Goal: Task Accomplishment & Management: Manage account settings

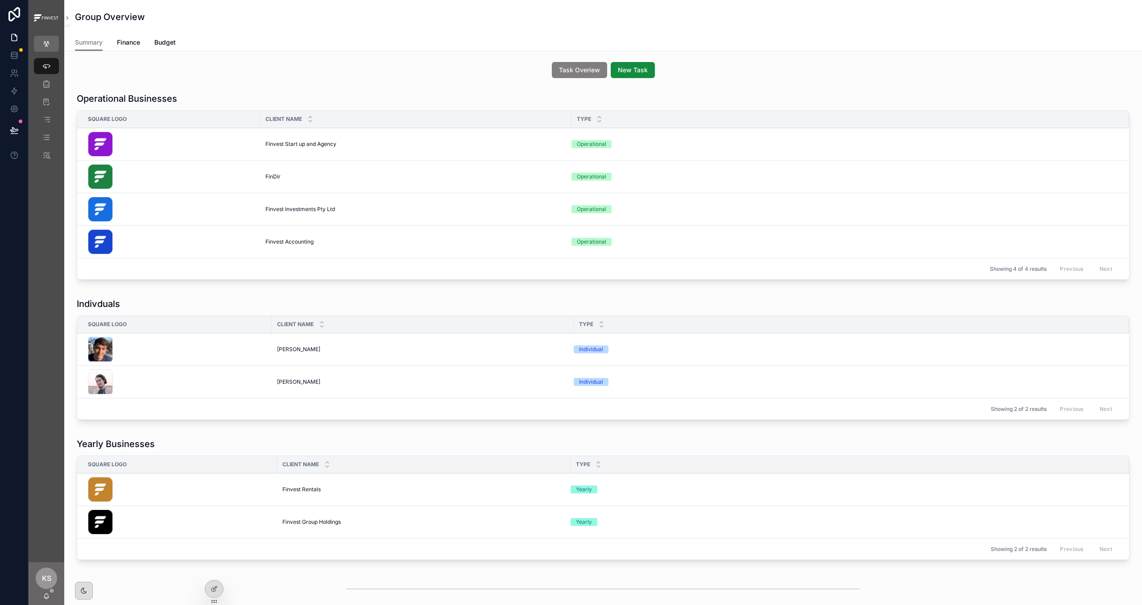
click at [298, 350] on span "[PERSON_NAME]" at bounding box center [298, 349] width 43 height 7
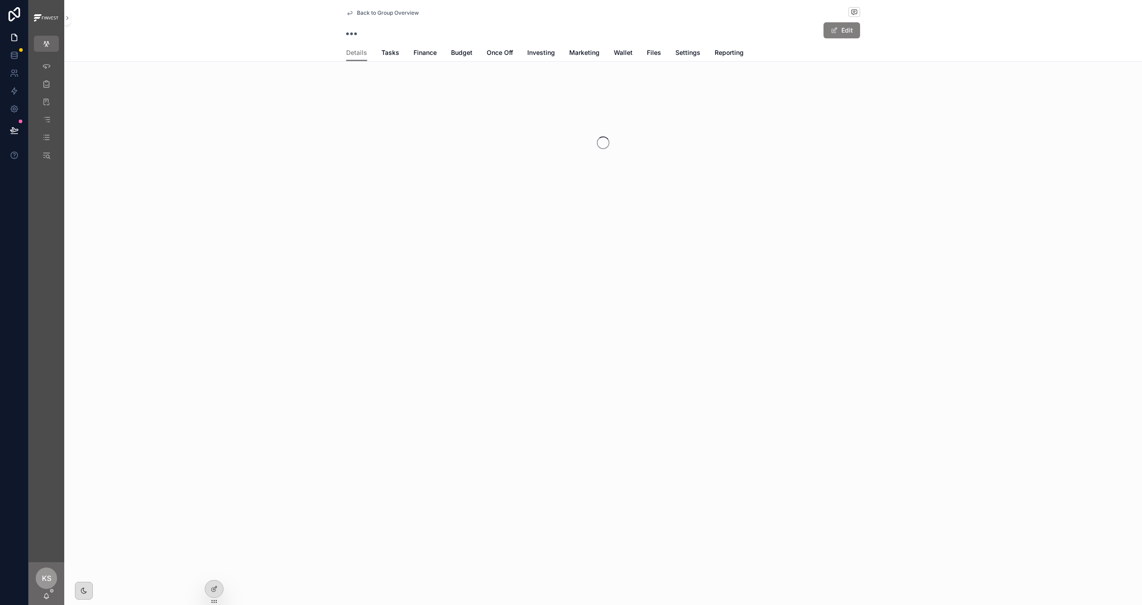
click at [427, 51] on span "Finance" at bounding box center [424, 52] width 23 height 9
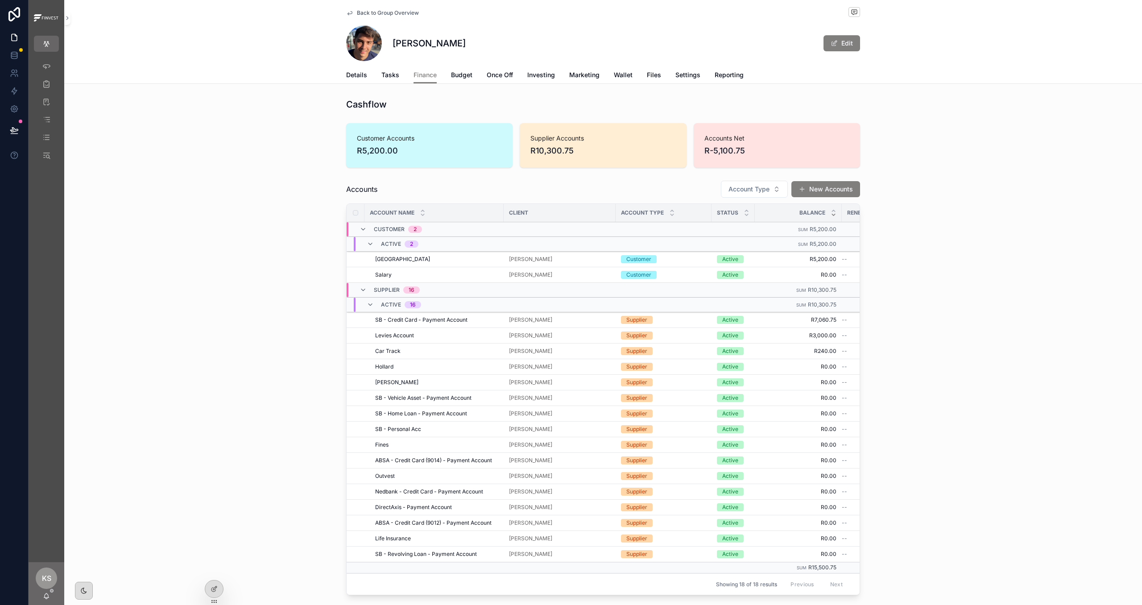
click at [0, 0] on span "Record Loan Payment" at bounding box center [0, 0] width 0 height 0
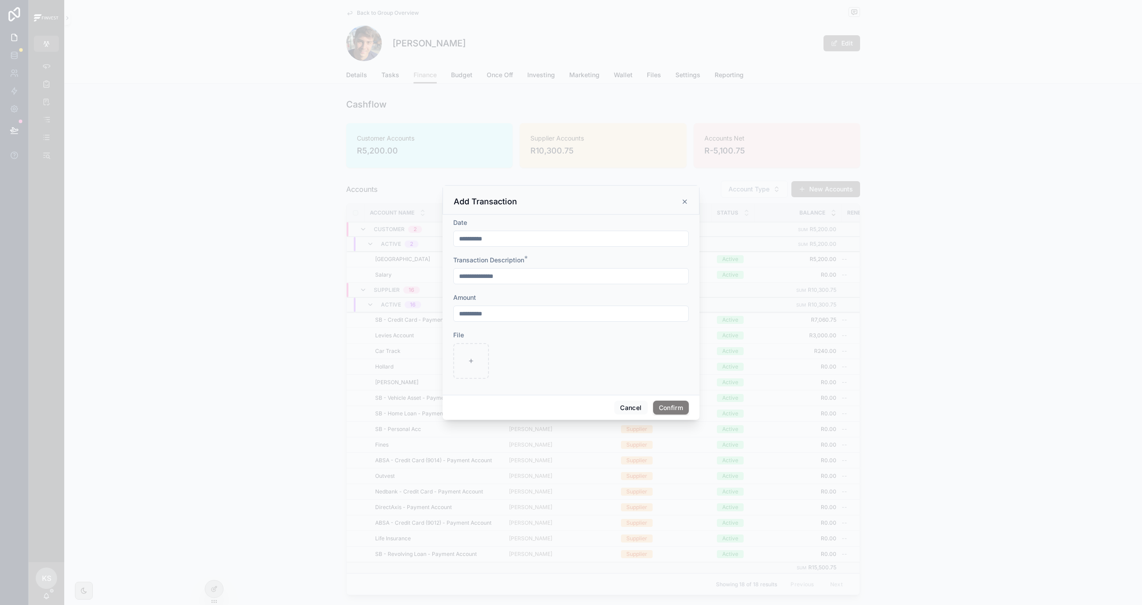
click at [670, 402] on button "Confirm" at bounding box center [671, 407] width 36 height 14
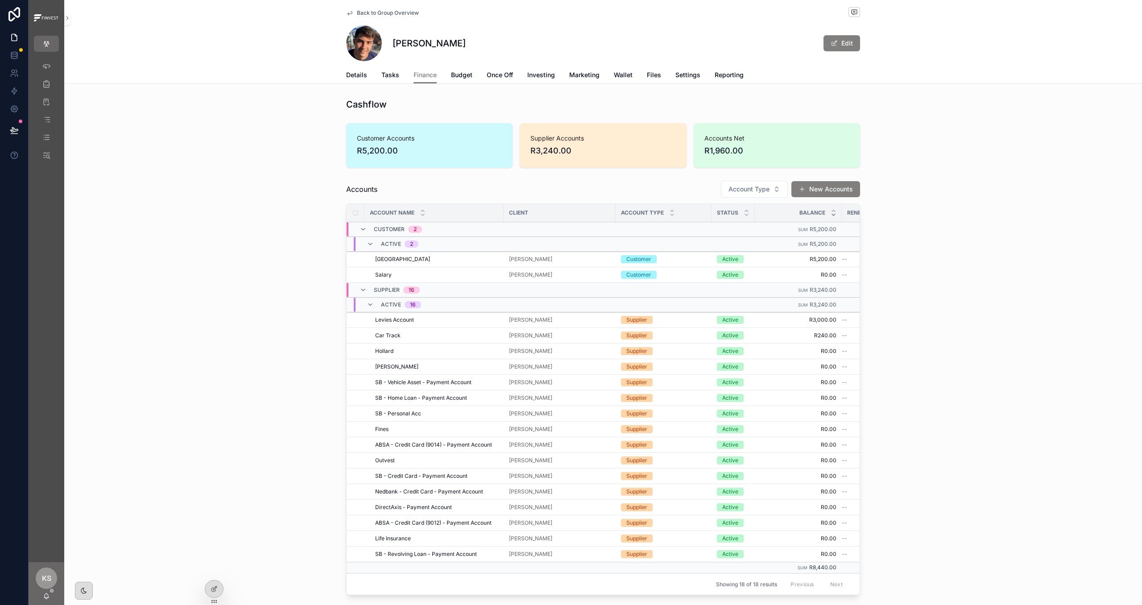
click at [386, 15] on span "Back to Group Overview" at bounding box center [388, 12] width 62 height 7
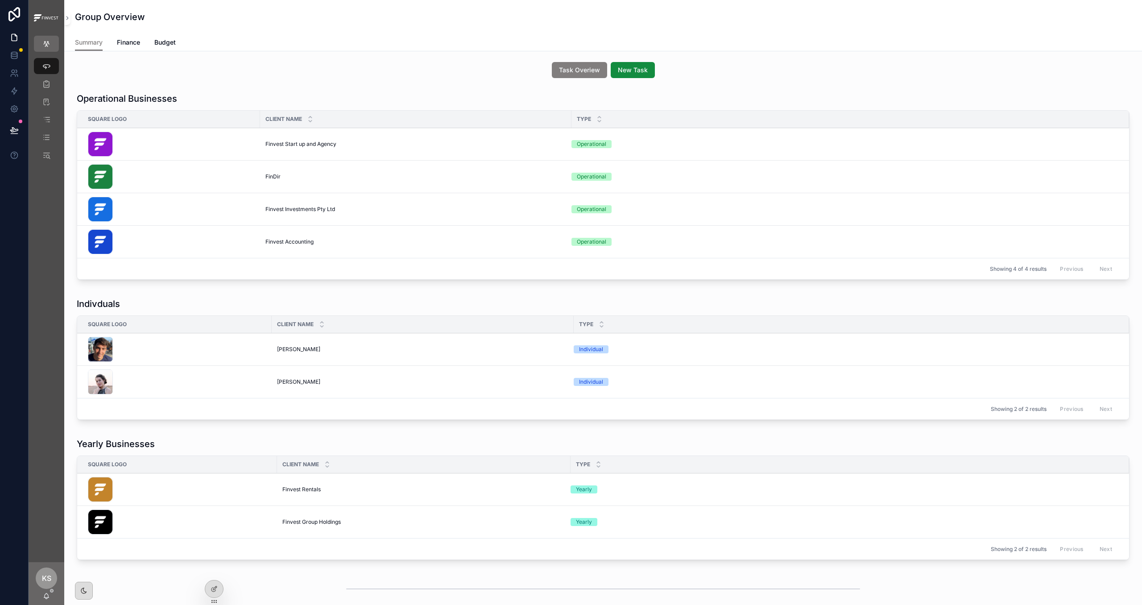
click at [270, 144] on span "Finvest Start up and Agency" at bounding box center [300, 143] width 71 height 7
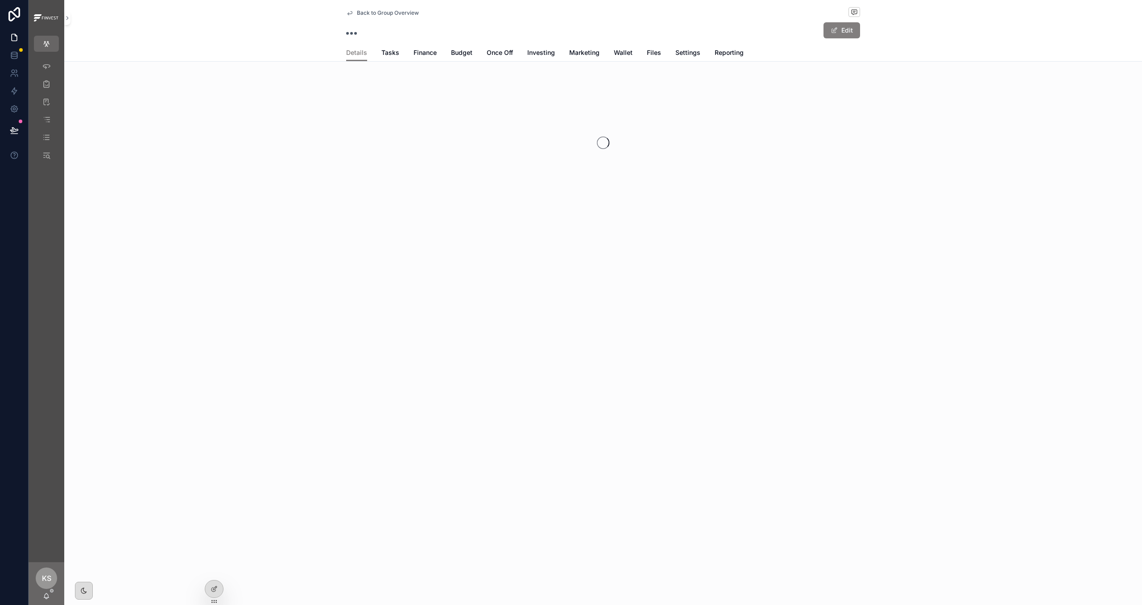
click at [428, 54] on span "Finance" at bounding box center [424, 52] width 23 height 9
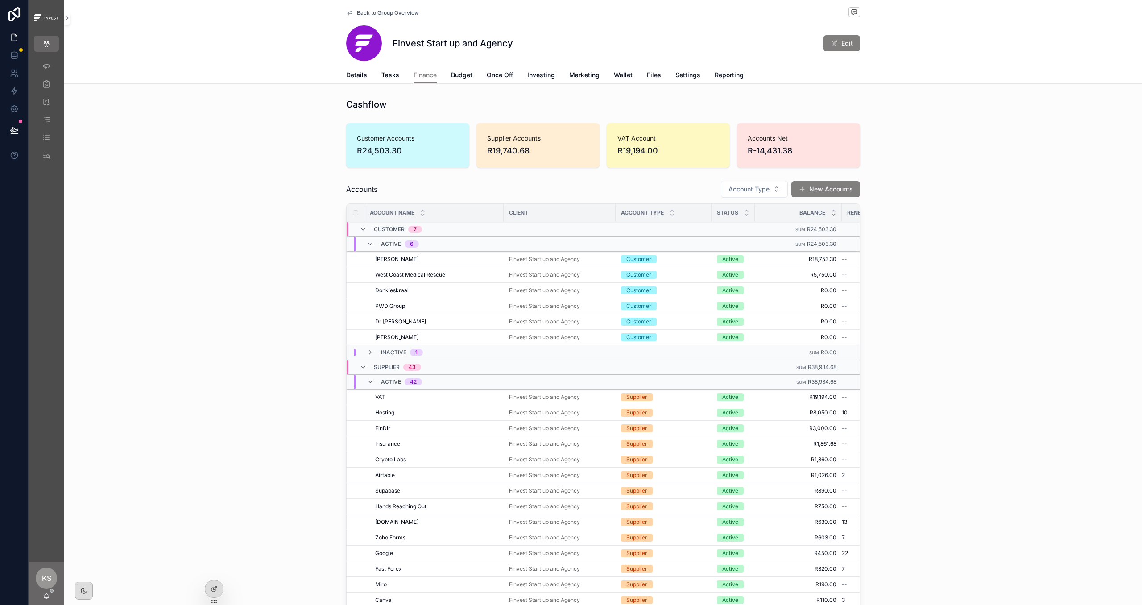
click at [0, 0] on span "Settle Account" at bounding box center [0, 0] width 0 height 0
click at [684, 428] on div "Supplier" at bounding box center [663, 428] width 85 height 8
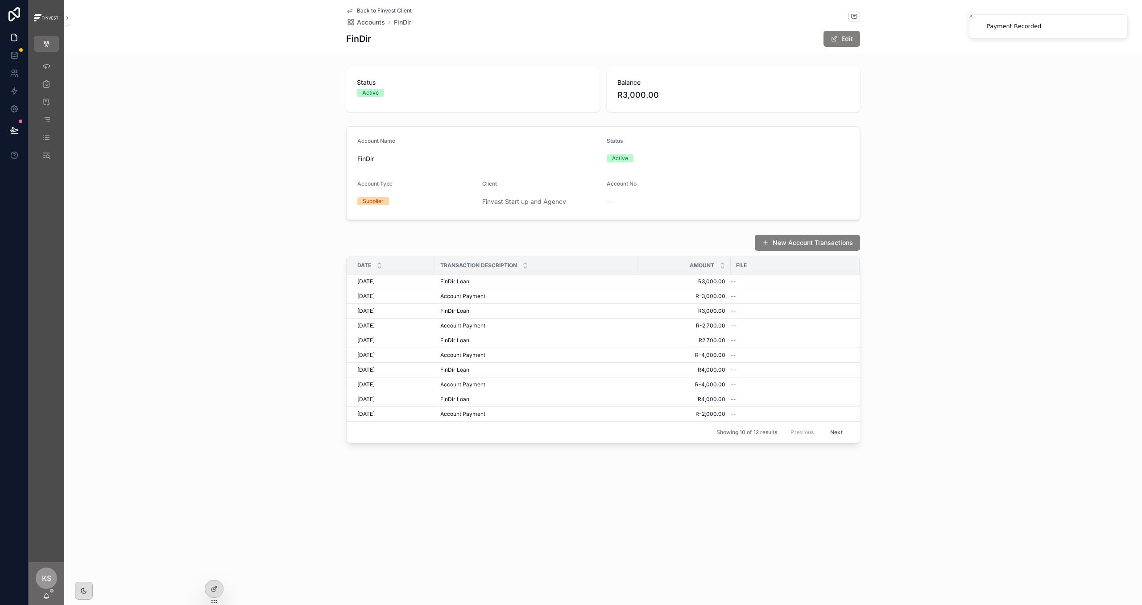
click at [0, 0] on span "Delete" at bounding box center [0, 0] width 0 height 0
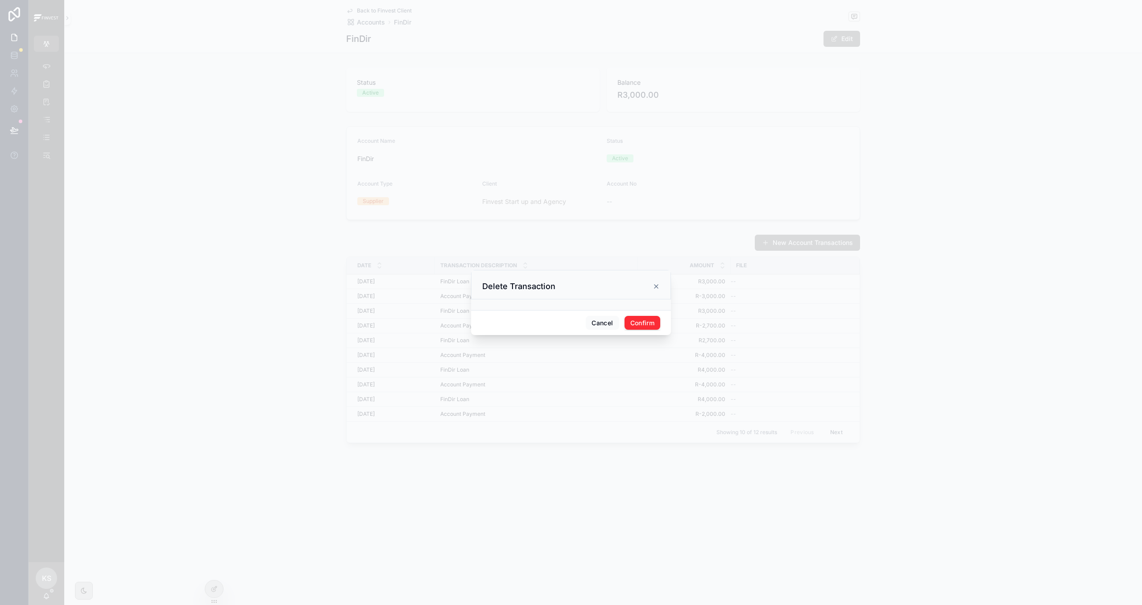
click at [639, 319] on button "Confirm" at bounding box center [642, 323] width 36 height 14
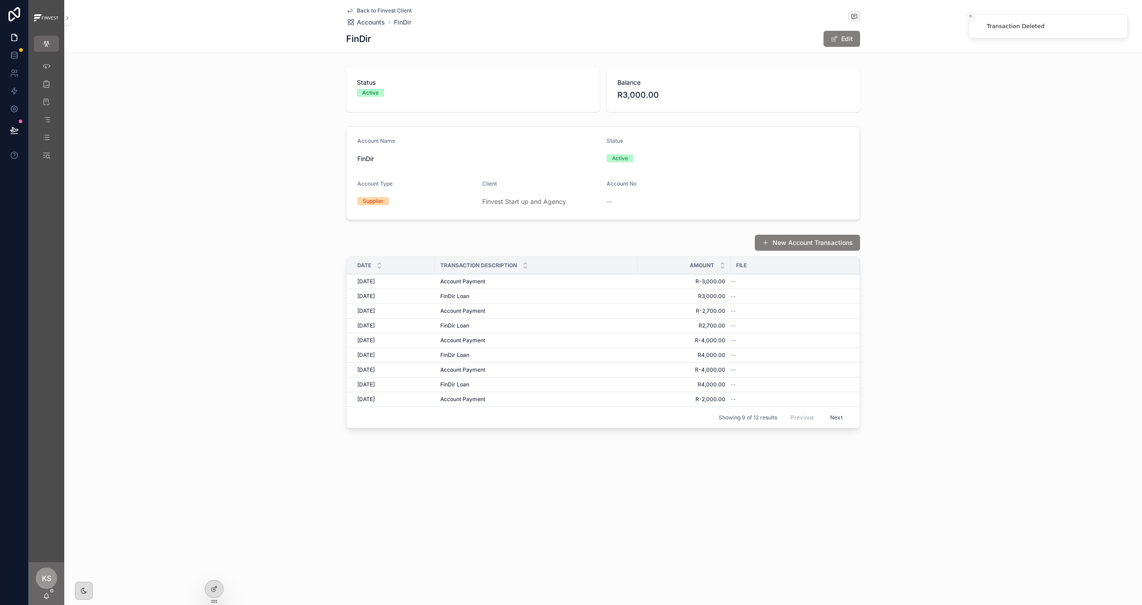
click at [386, 11] on span "Back to Finvest Client" at bounding box center [384, 10] width 55 height 7
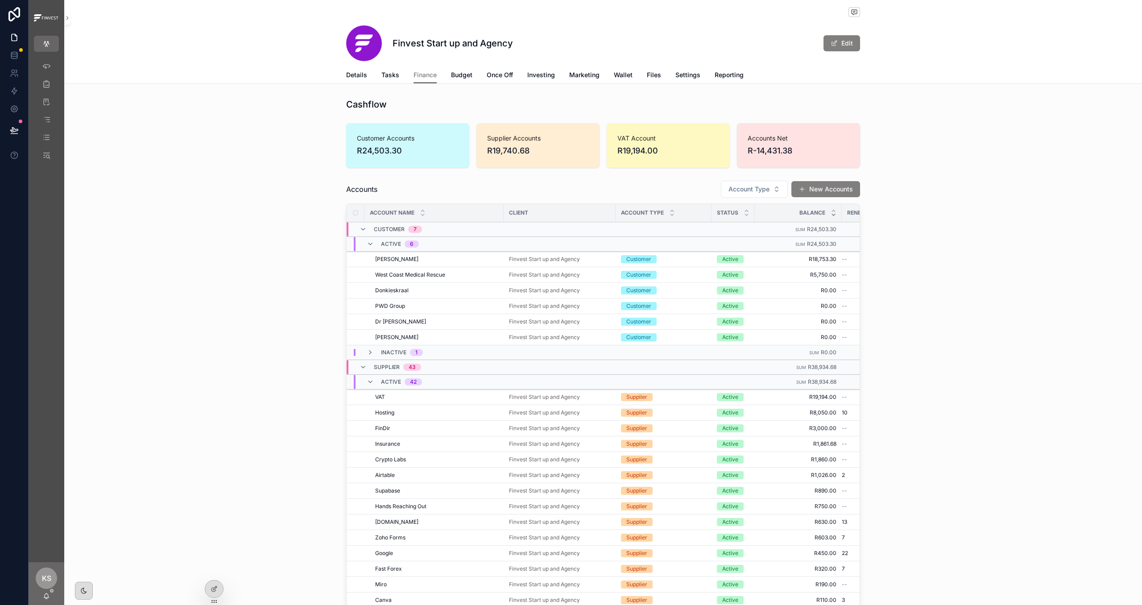
click at [0, 0] on span "Settle Account" at bounding box center [0, 0] width 0 height 0
